Goal: Transaction & Acquisition: Purchase product/service

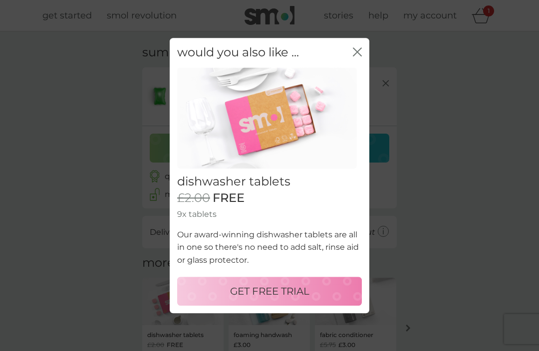
click at [358, 54] on icon "close" at bounding box center [359, 52] width 4 height 8
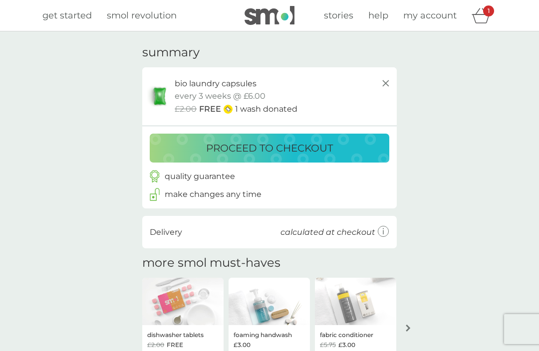
click at [259, 195] on p "make changes any time" at bounding box center [213, 194] width 97 height 13
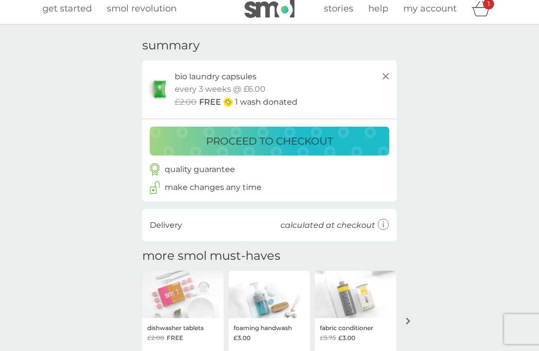
scroll to position [7, 0]
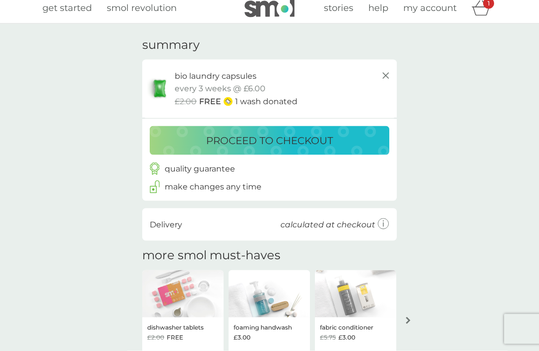
click at [320, 135] on p "proceed to checkout" at bounding box center [269, 141] width 127 height 16
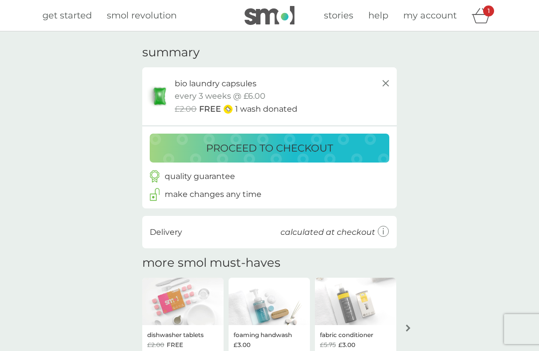
click at [372, 142] on div "proceed to checkout" at bounding box center [269, 148] width 219 height 16
